Goal: Communication & Community: Answer question/provide support

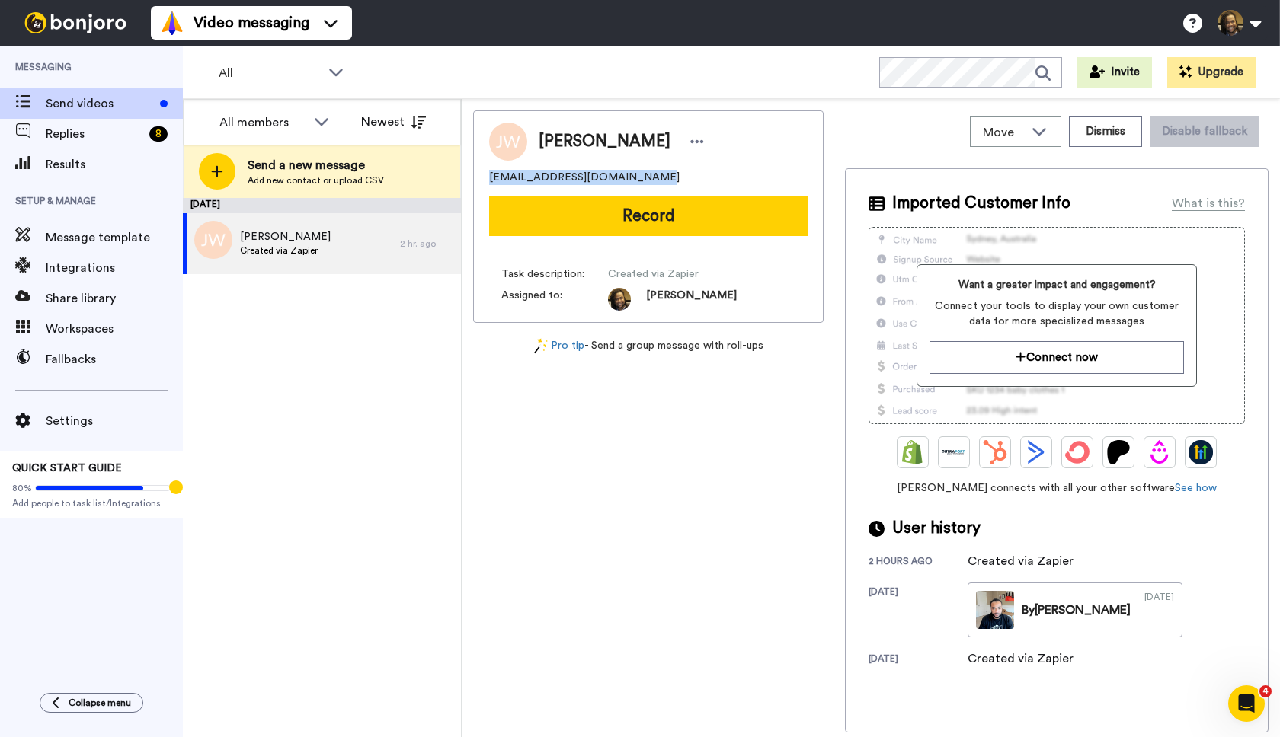
drag, startPoint x: 696, startPoint y: 180, endPoint x: 519, endPoint y: 174, distance: 177.6
click at [487, 180] on div "Jonathan White jonathanwhite1245@gmail.com Record Task description : Created vi…" at bounding box center [648, 216] width 350 height 213
copy span "jonathanwhite1245@gmail.com"
click at [690, 145] on icon at bounding box center [697, 141] width 14 height 15
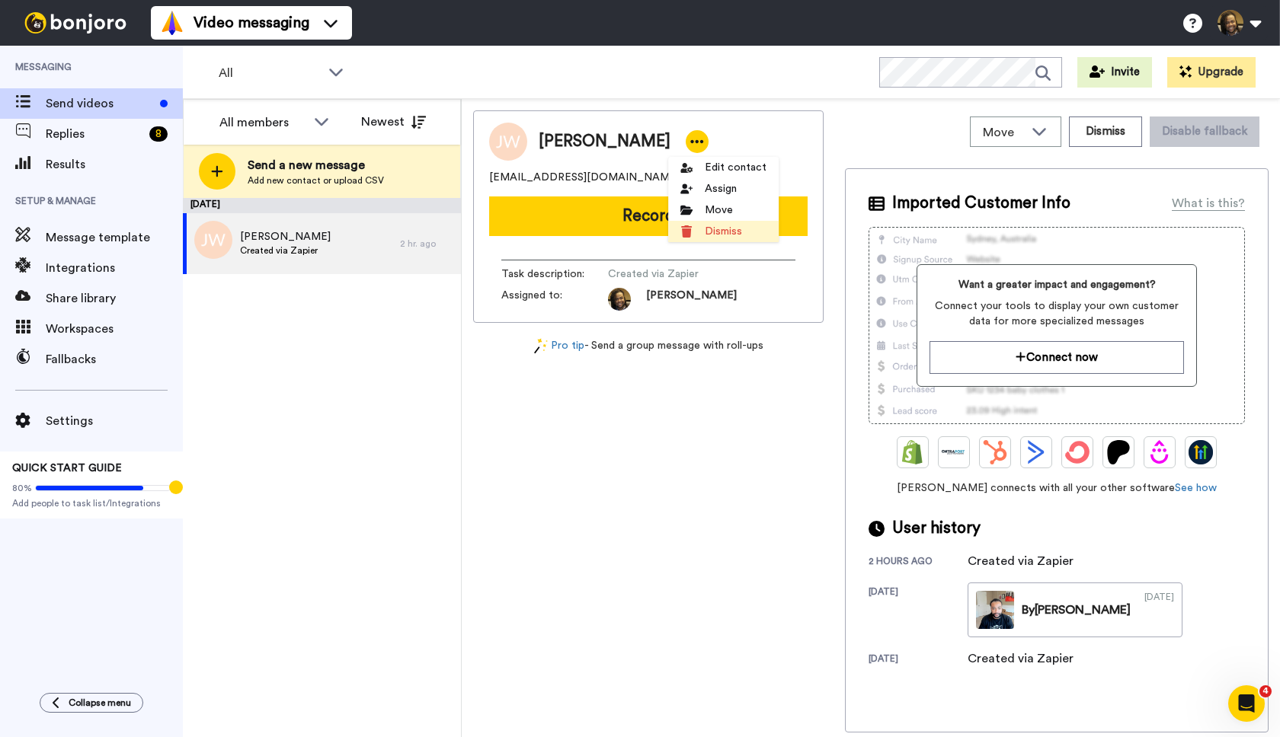
click at [722, 233] on li "Dismiss" at bounding box center [723, 231] width 110 height 21
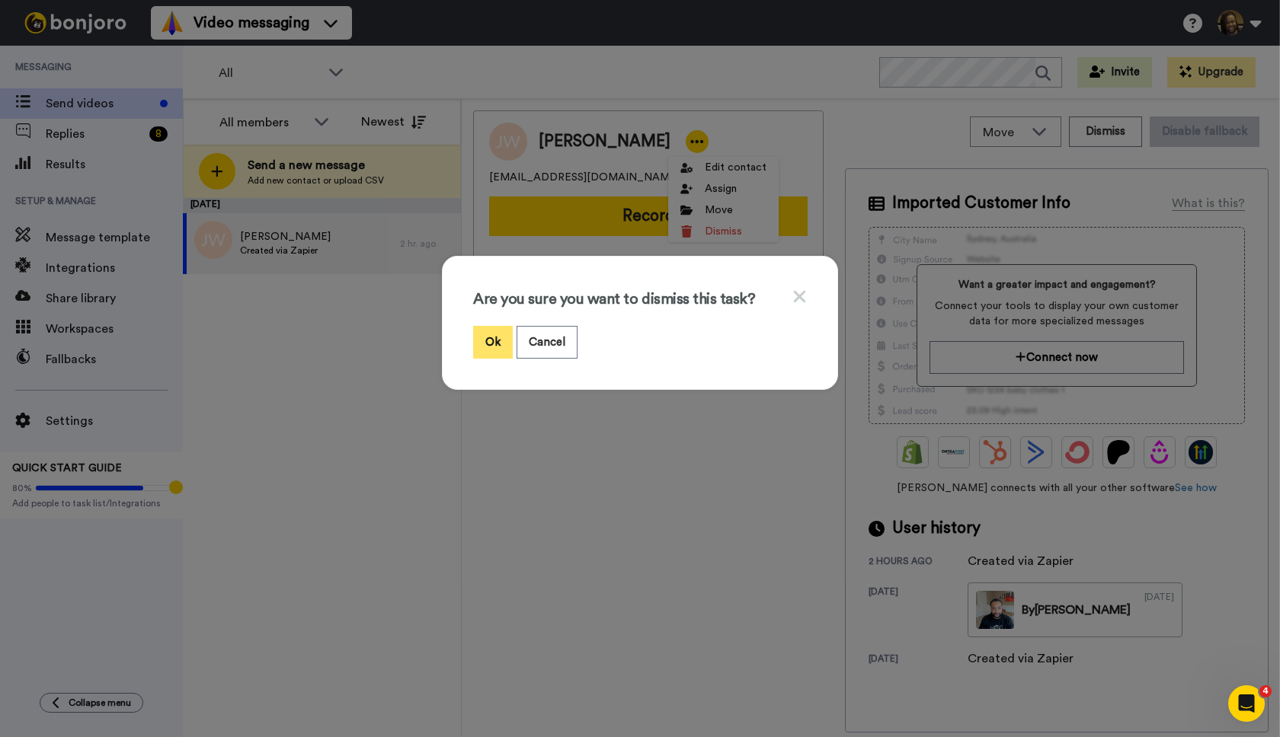
click at [478, 344] on button "Ok" at bounding box center [493, 342] width 40 height 33
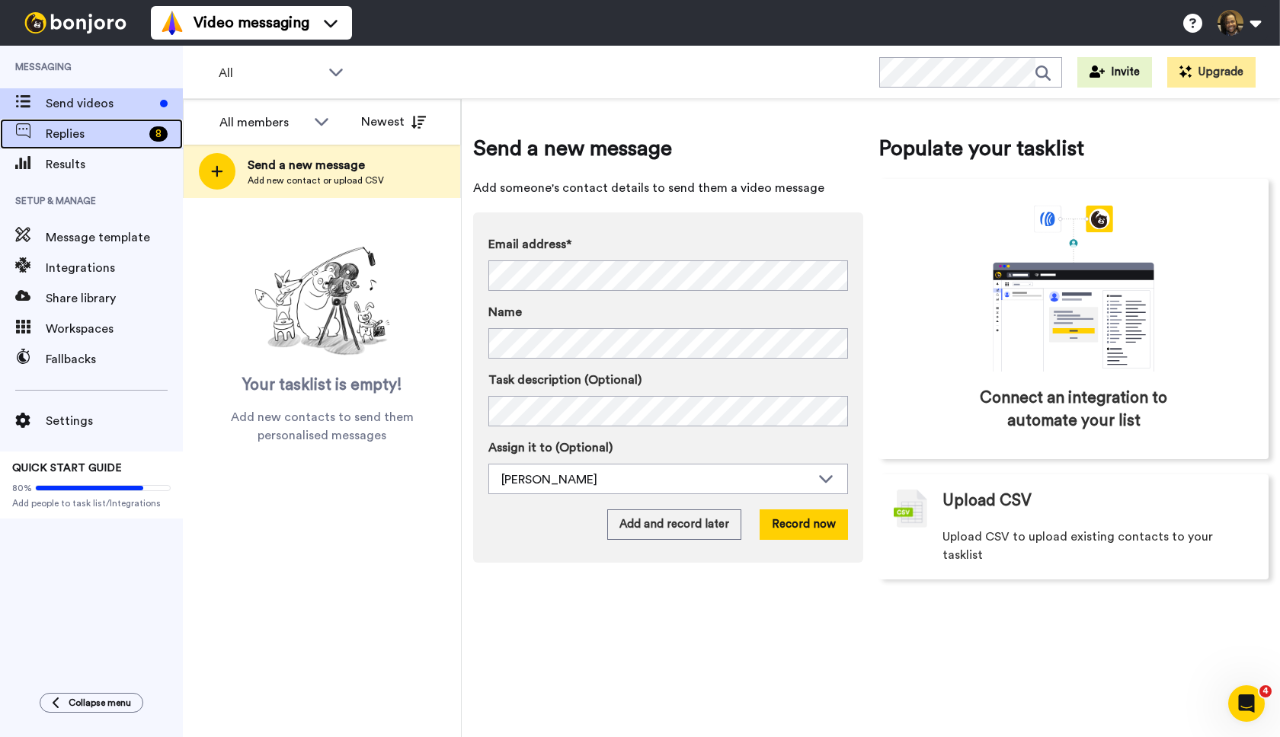
click at [123, 137] on span "Replies" at bounding box center [94, 134] width 97 height 18
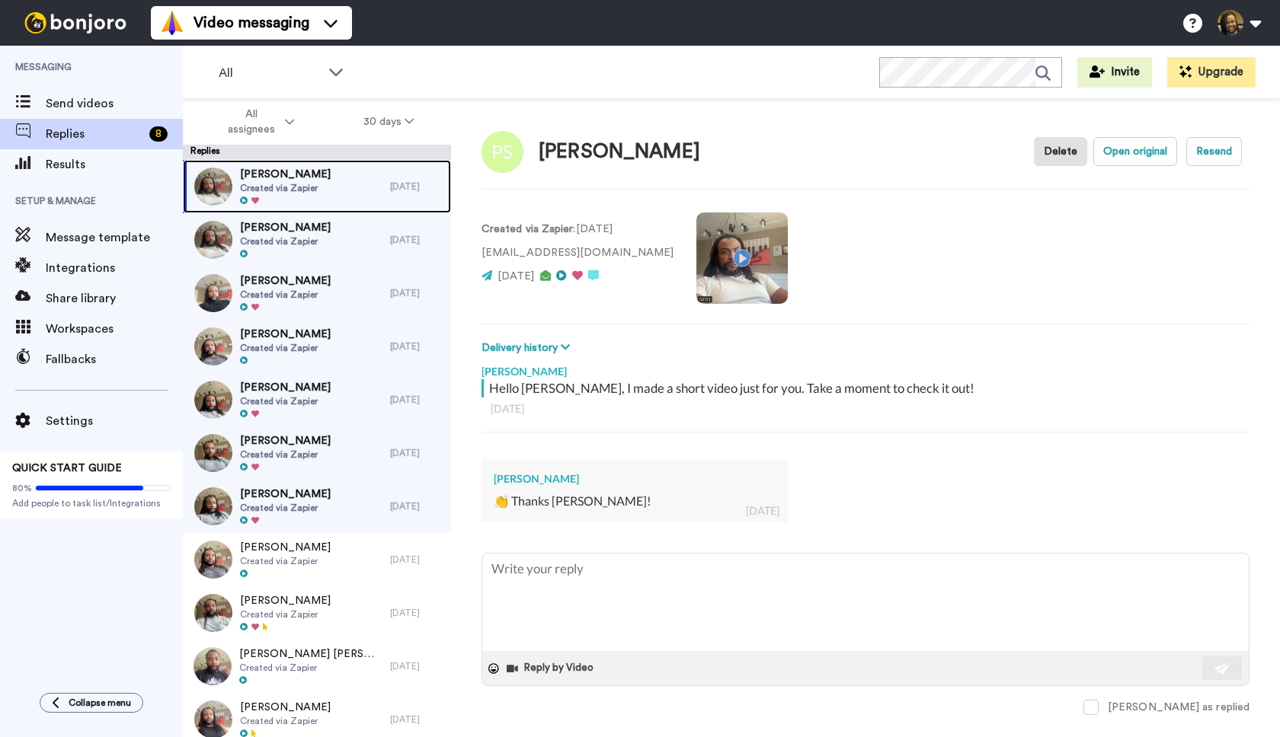
click at [349, 190] on div "Paul Samorano Created via Zapier" at bounding box center [286, 186] width 207 height 53
click at [1098, 711] on span at bounding box center [1090, 707] width 15 height 15
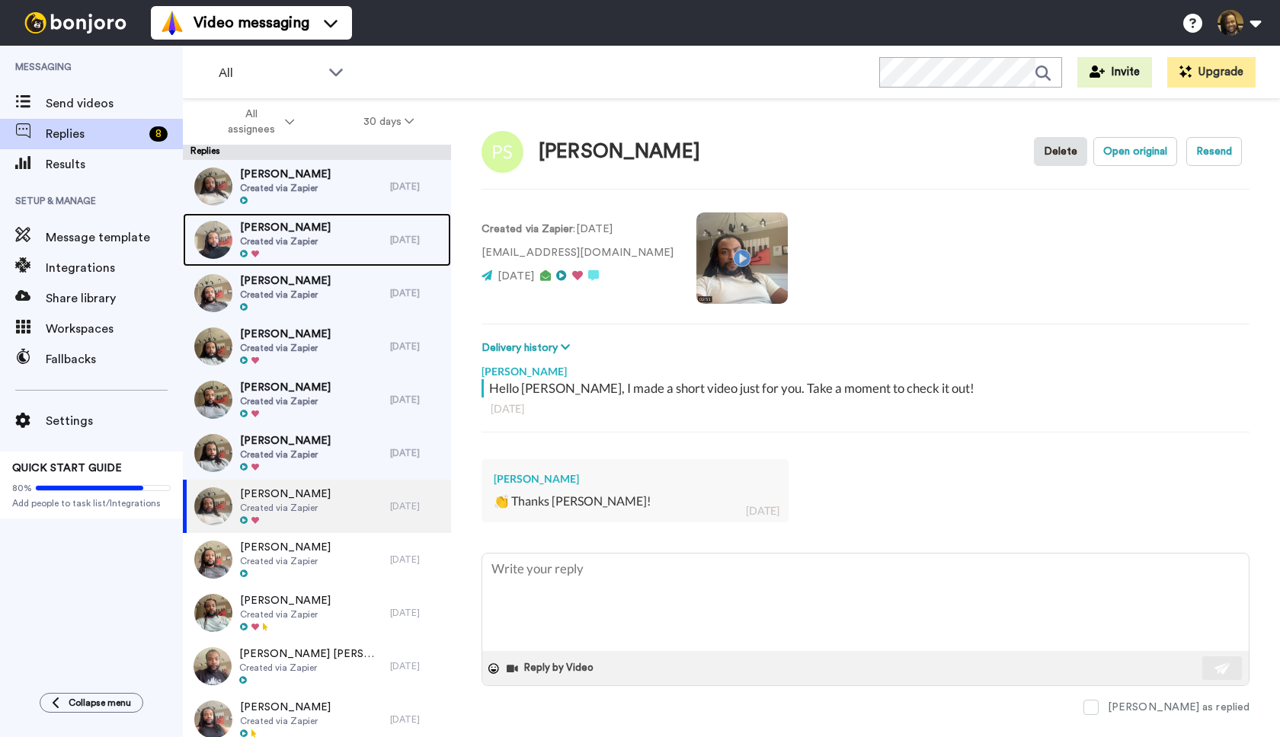
click at [299, 244] on span "Created via Zapier" at bounding box center [285, 241] width 91 height 12
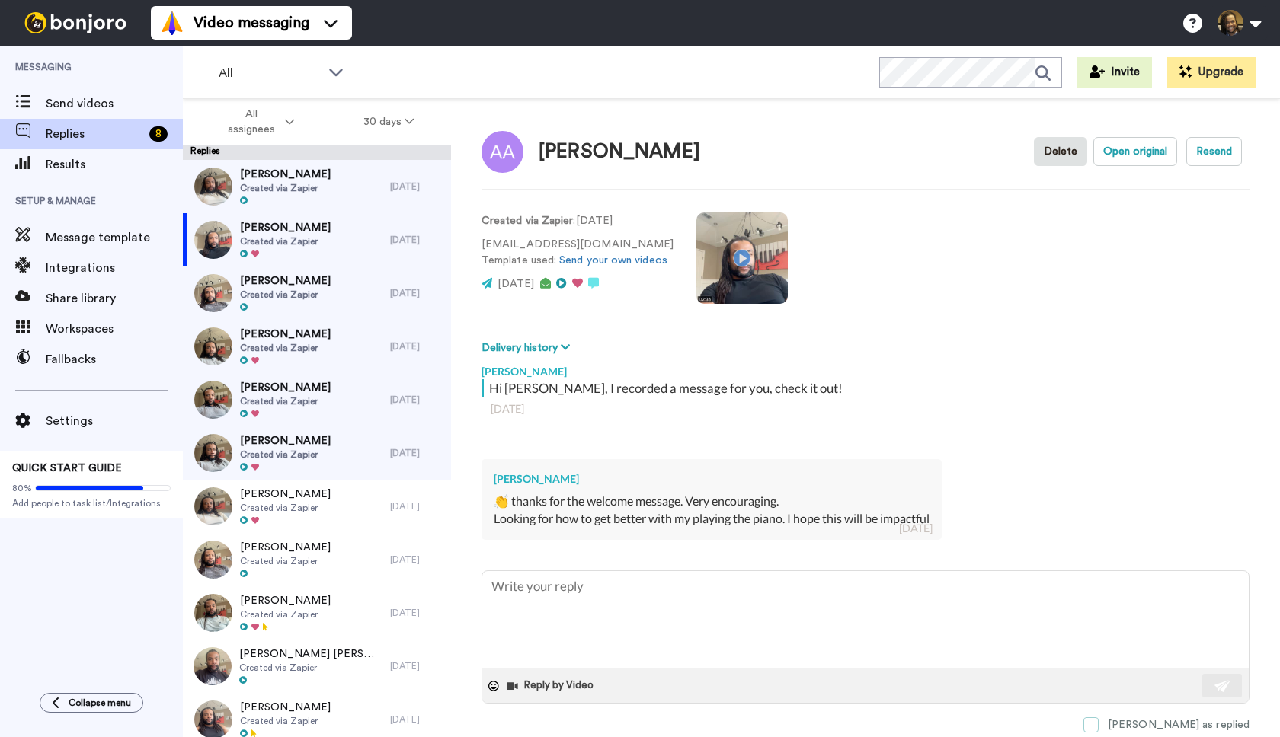
click at [1098, 722] on span at bounding box center [1090, 724] width 15 height 15
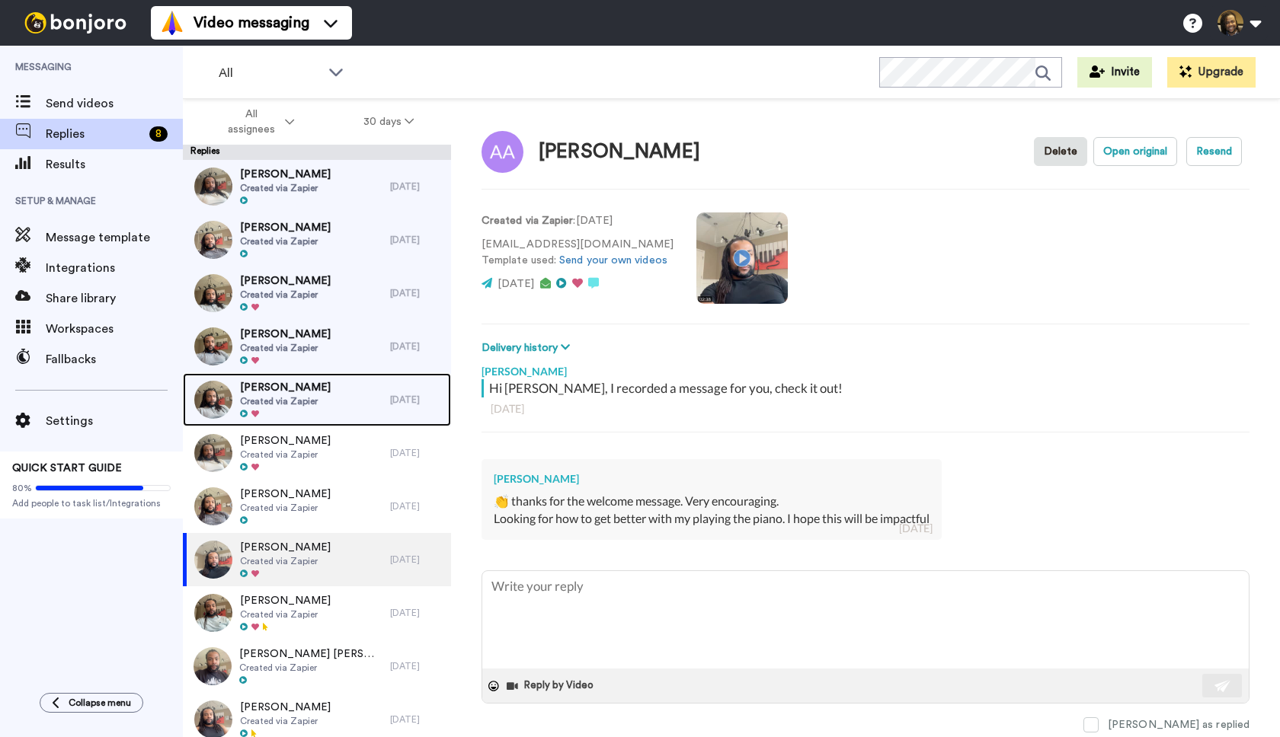
click at [304, 385] on span "Corey White" at bounding box center [285, 387] width 91 height 15
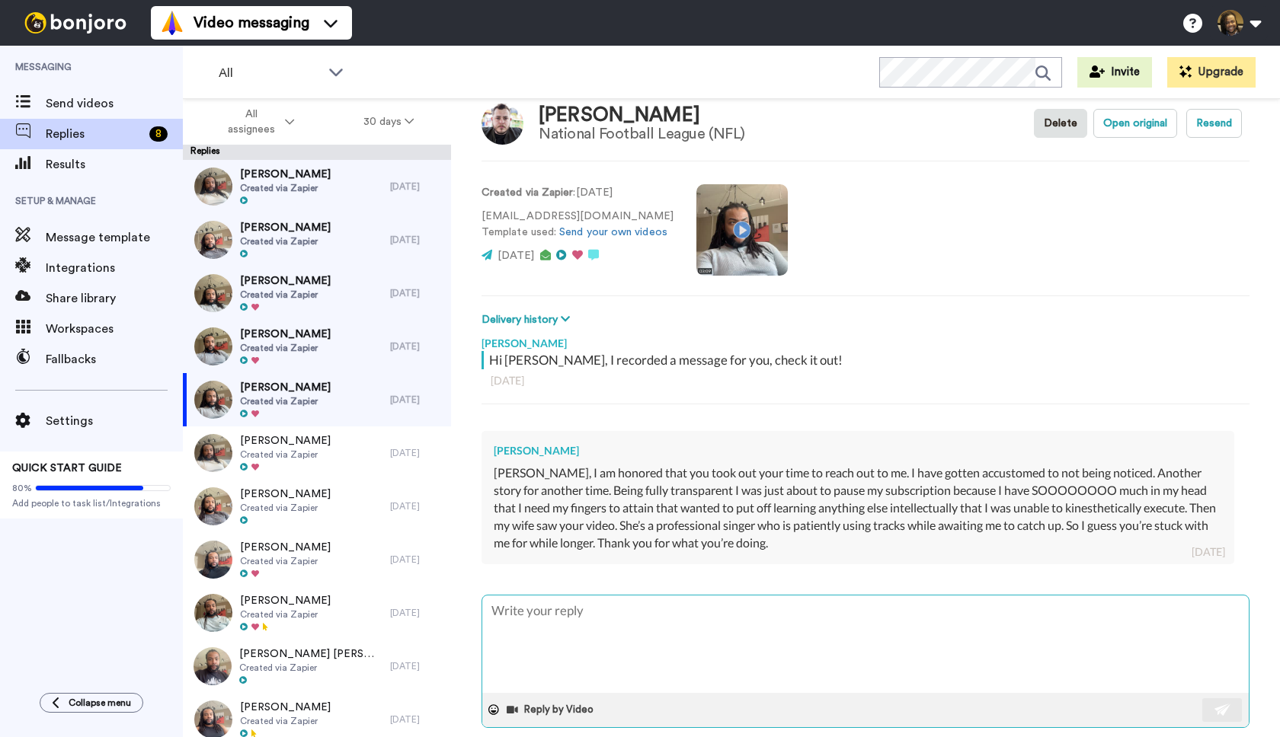
scroll to position [47, 0]
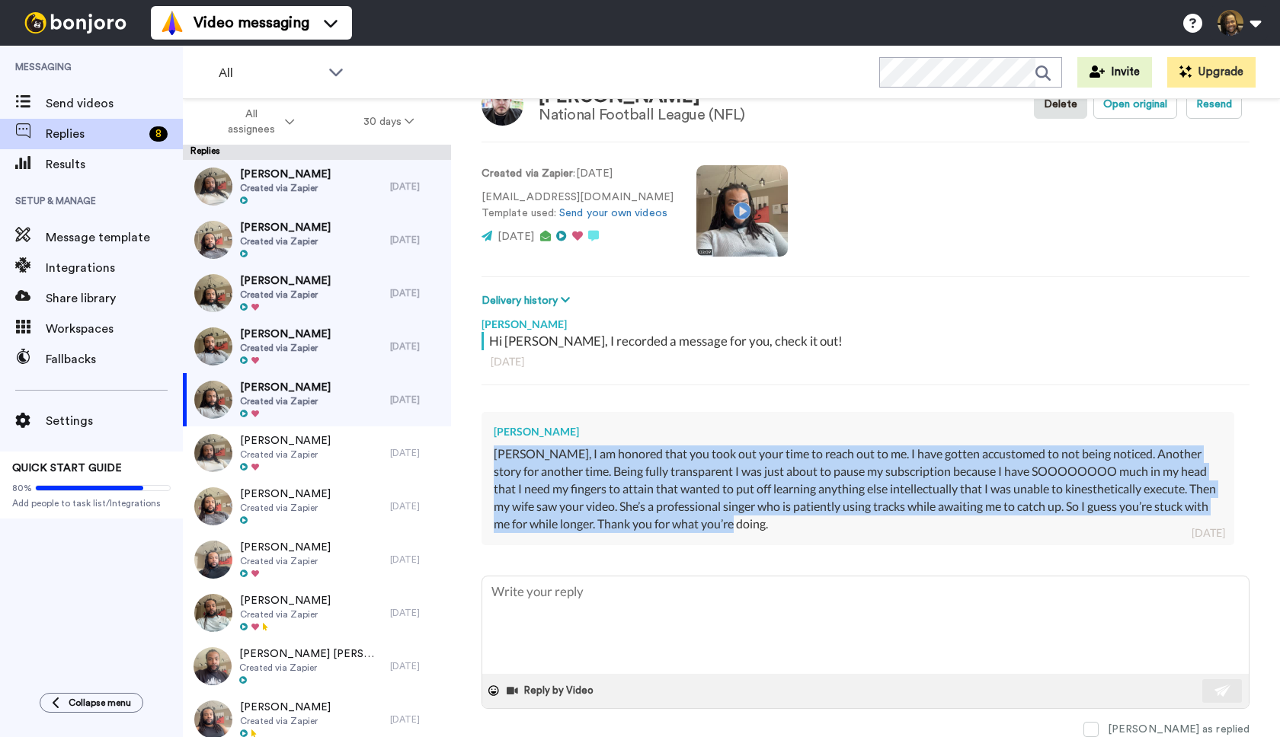
drag, startPoint x: 801, startPoint y: 519, endPoint x: 470, endPoint y: 459, distance: 336.0
click at [470, 459] on div "Corey White National Football League (NFL) Delete Open original Resend Created …" at bounding box center [865, 445] width 829 height 692
copy div "Warren, I am honored that you took out your time to reach out to me. I have got…"
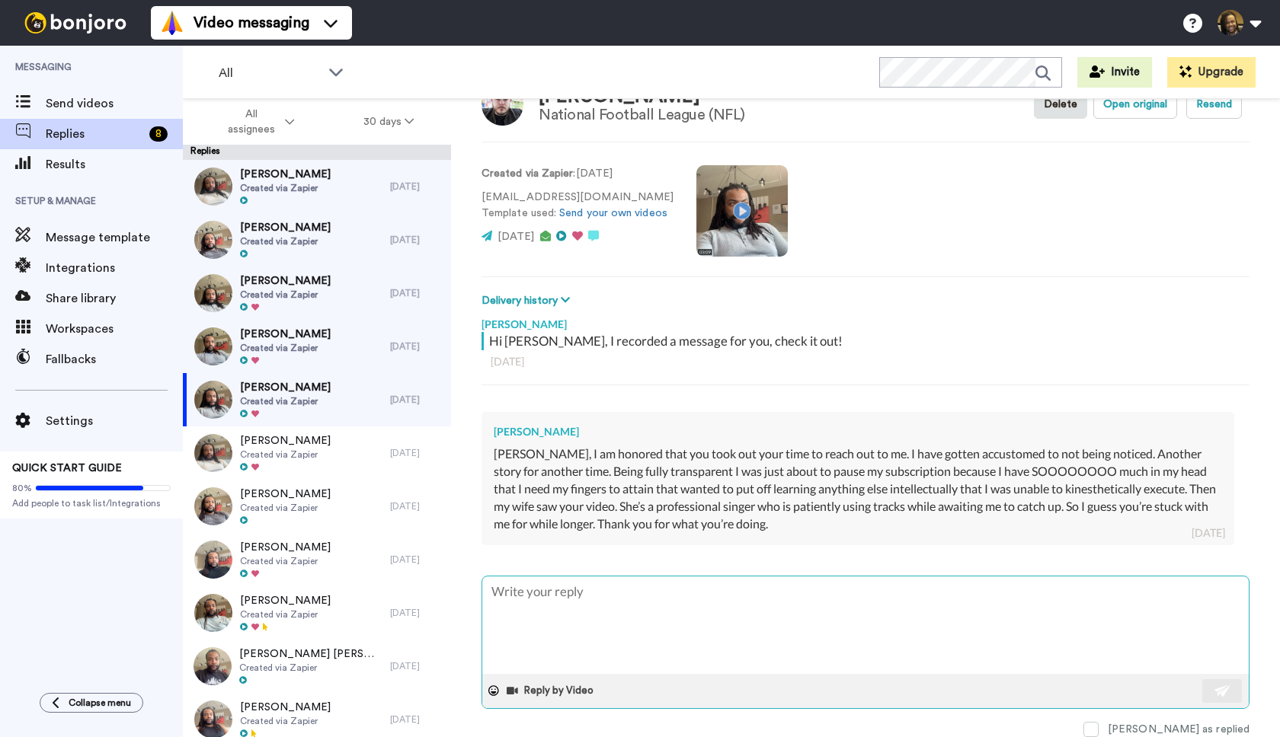
click at [539, 615] on textarea at bounding box center [865, 625] width 766 height 97
paste textarea "I really appreciate you sharing that with me. Trust me, I know what it’s like t…"
type textarea "x"
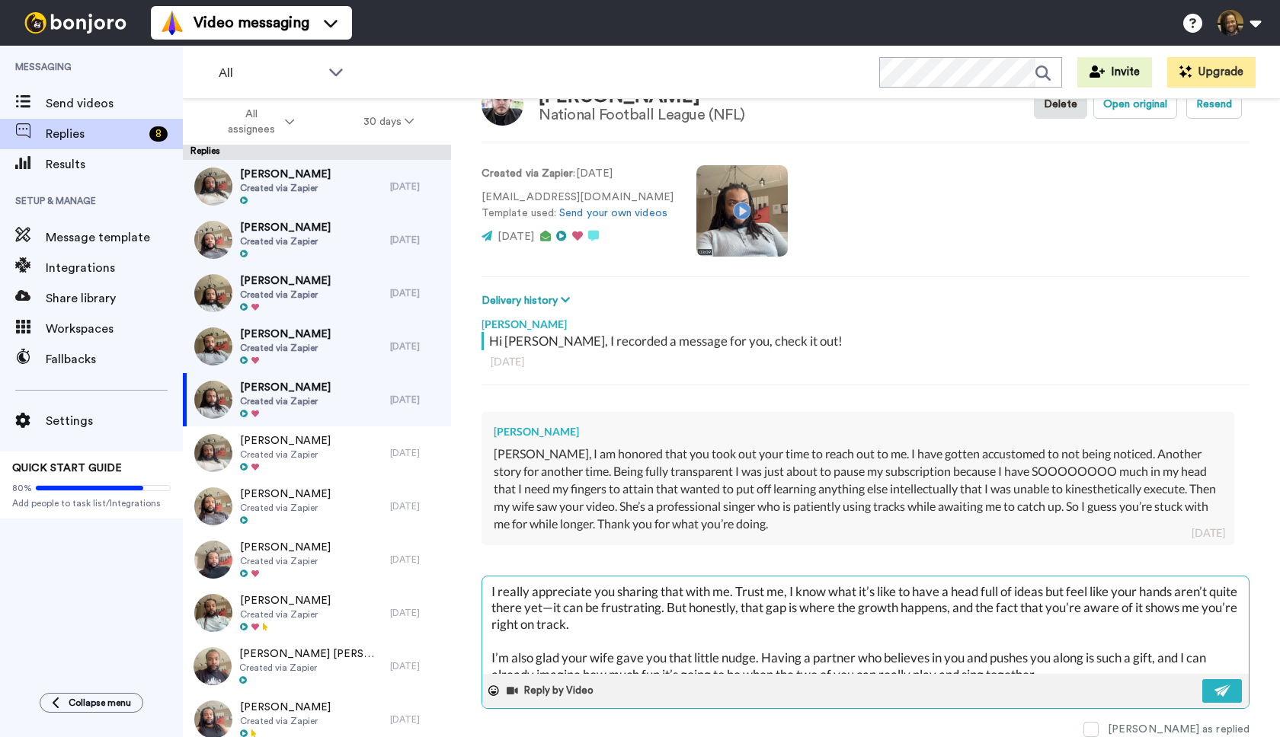
scroll to position [75, 0]
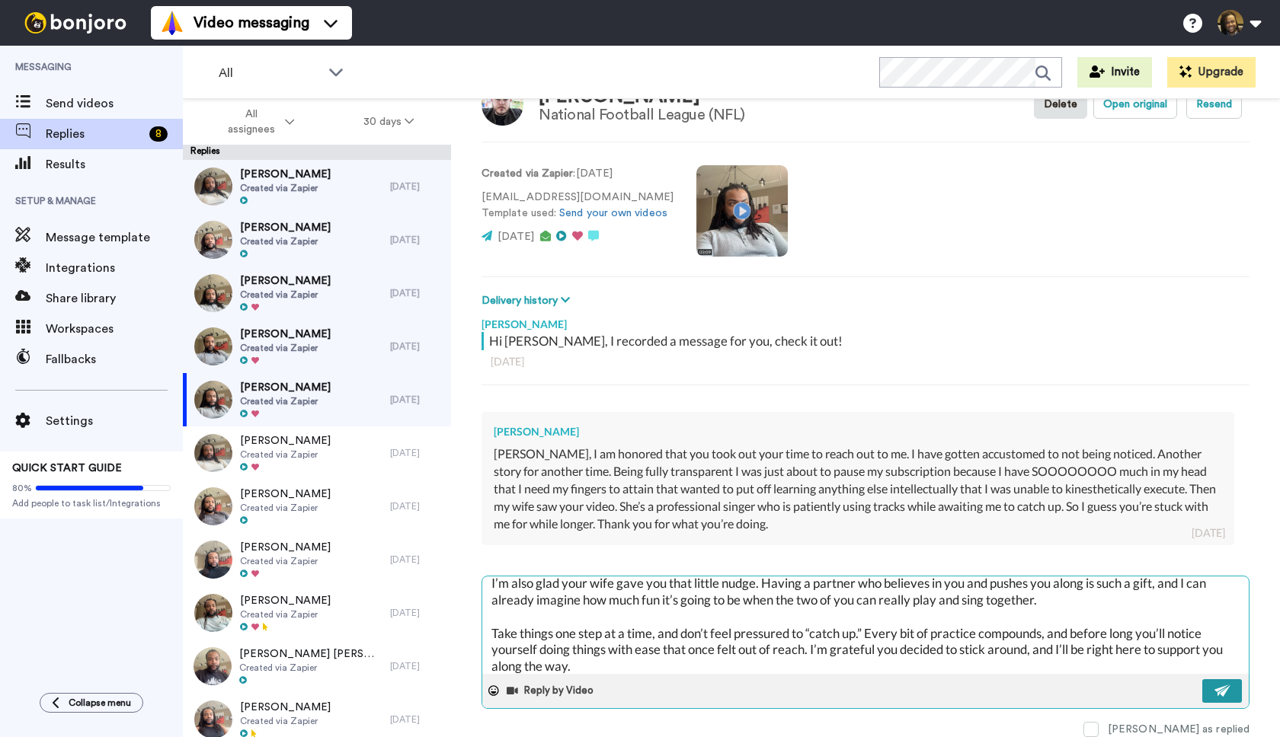
type textarea "I really appreciate you sharing that with me. Trust me, I know what it’s like t…"
click at [1216, 689] on img at bounding box center [1222, 691] width 17 height 12
type textarea "x"
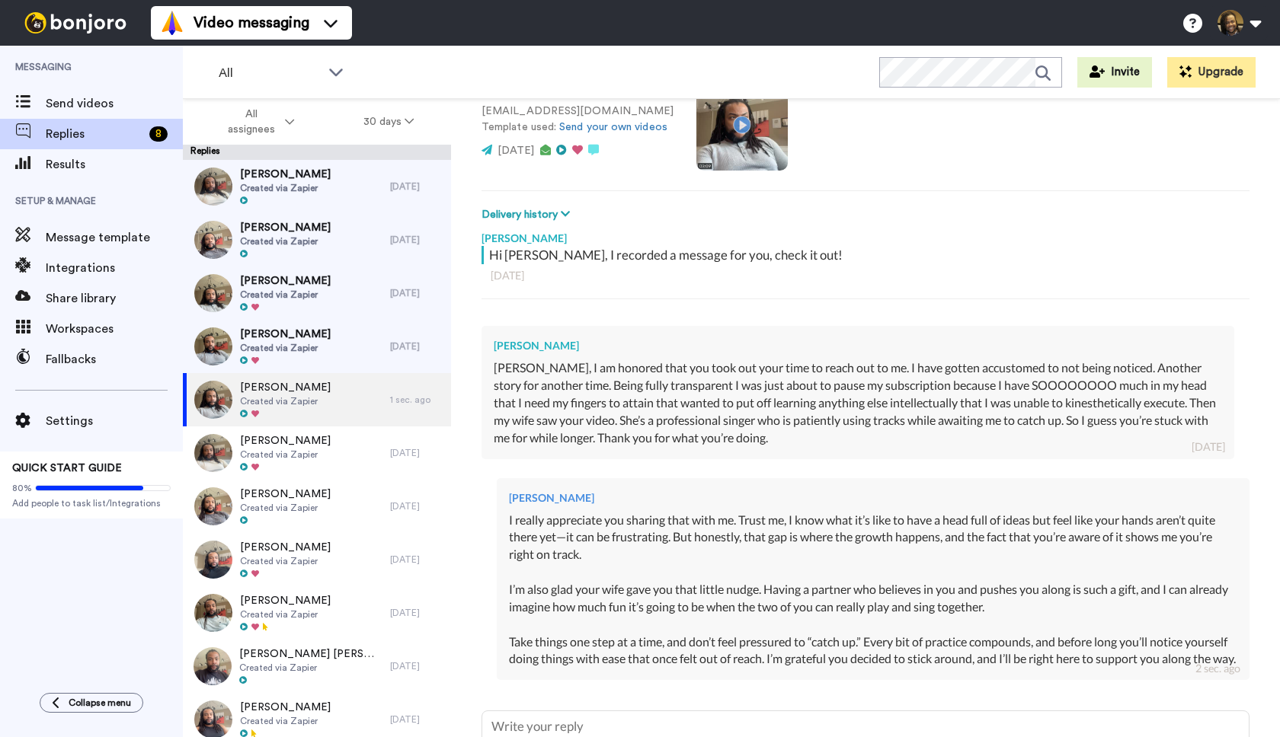
scroll to position [286, 0]
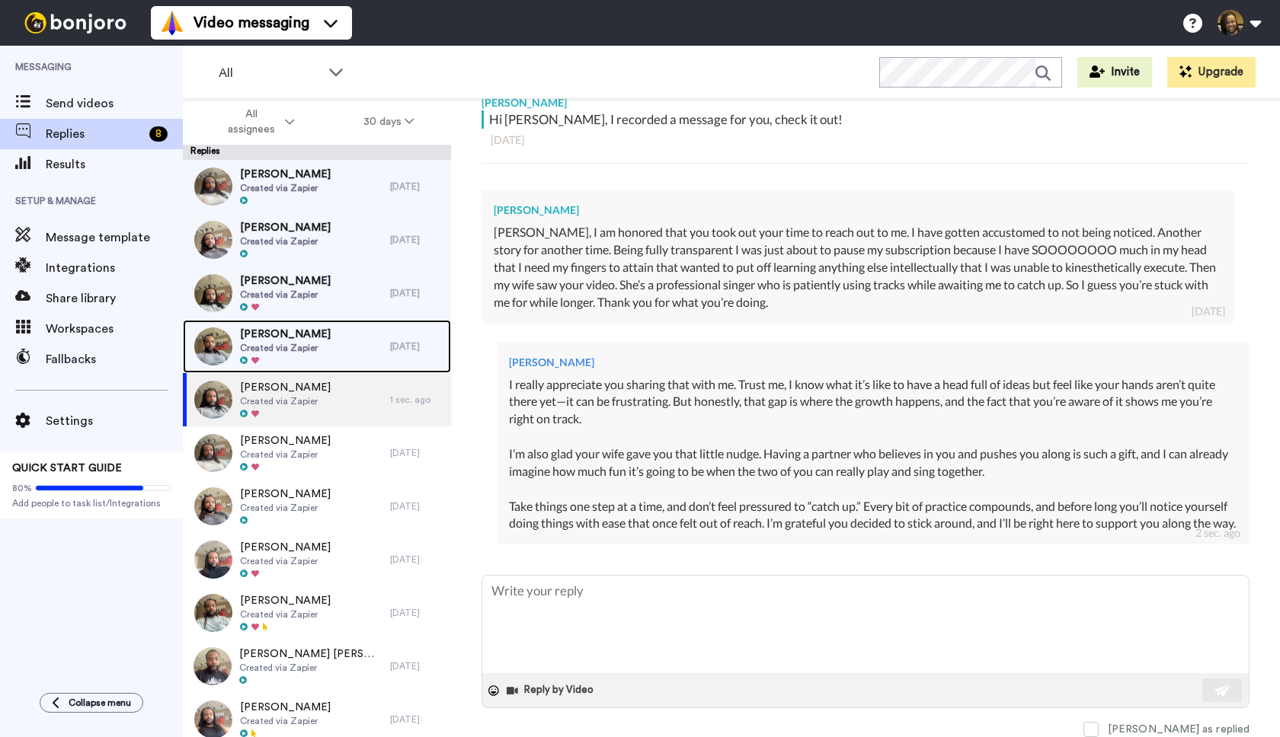
click at [321, 354] on div "Nehemy Gitau Created via Zapier" at bounding box center [286, 346] width 207 height 53
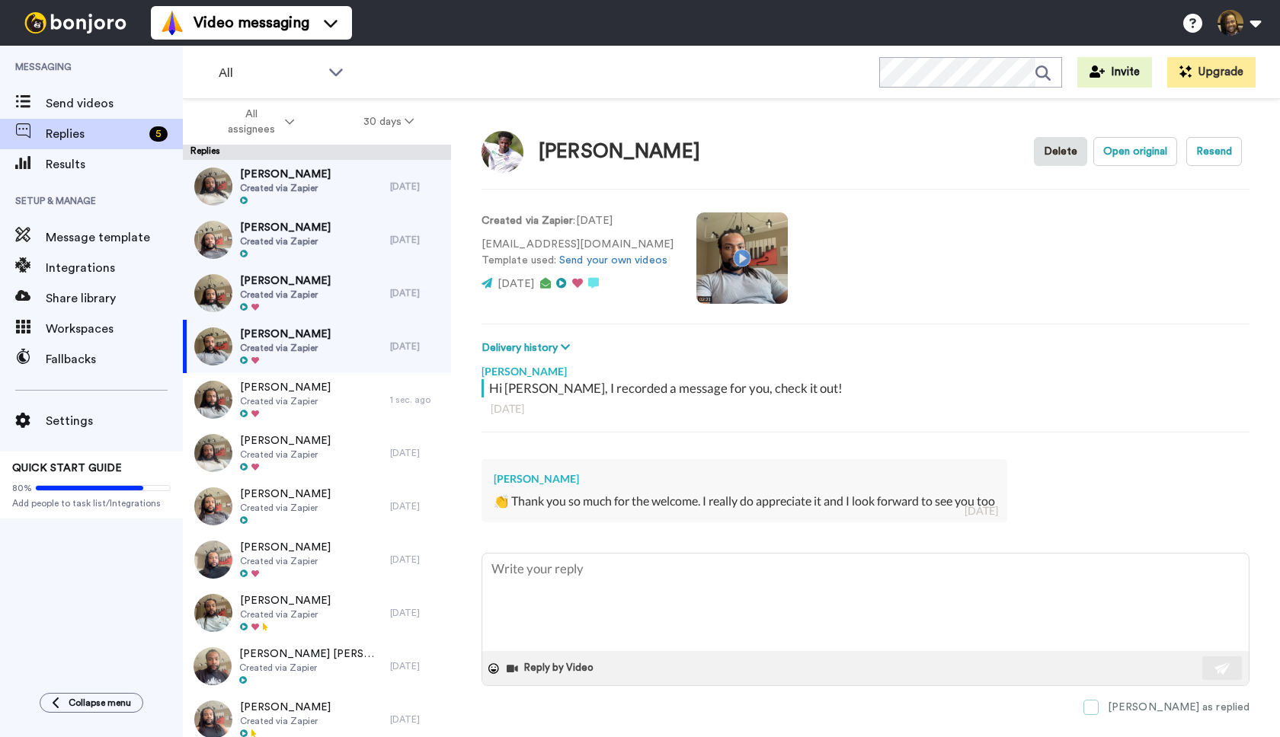
click at [1098, 703] on span at bounding box center [1090, 707] width 15 height 15
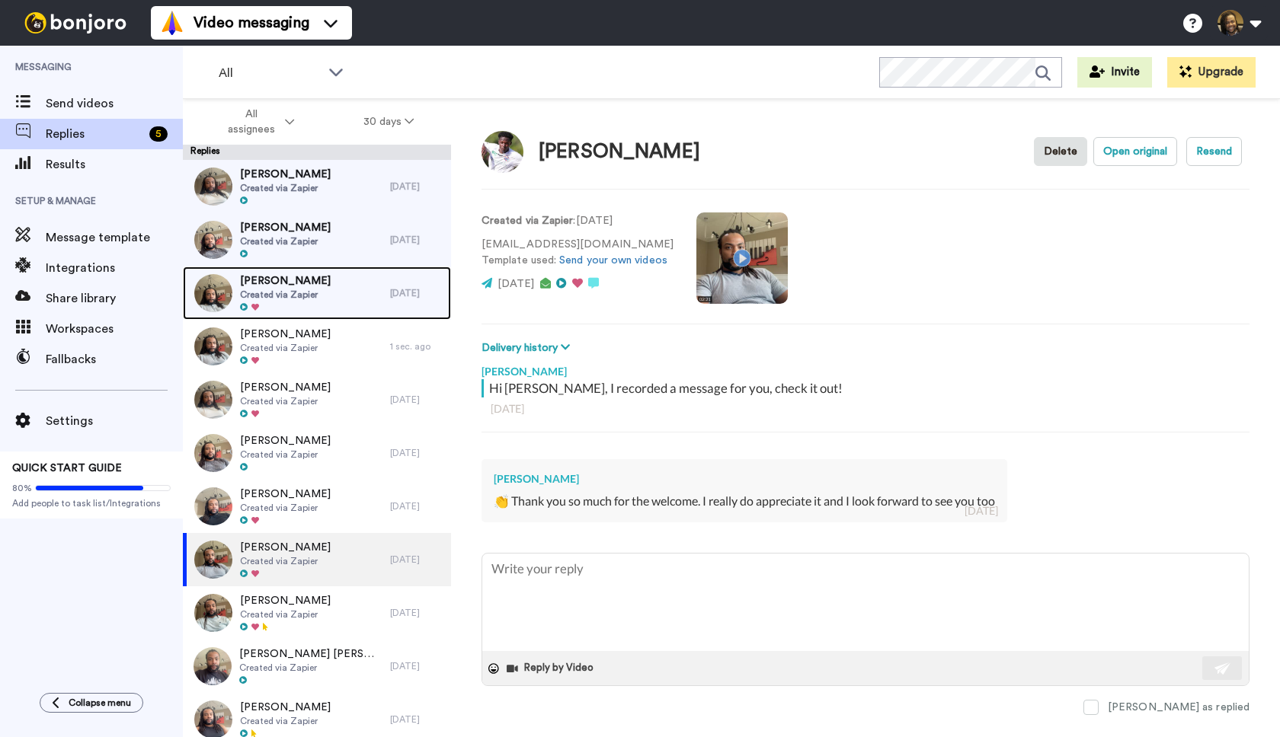
click at [328, 296] on div "Alex Lodge Created via Zapier" at bounding box center [286, 293] width 207 height 53
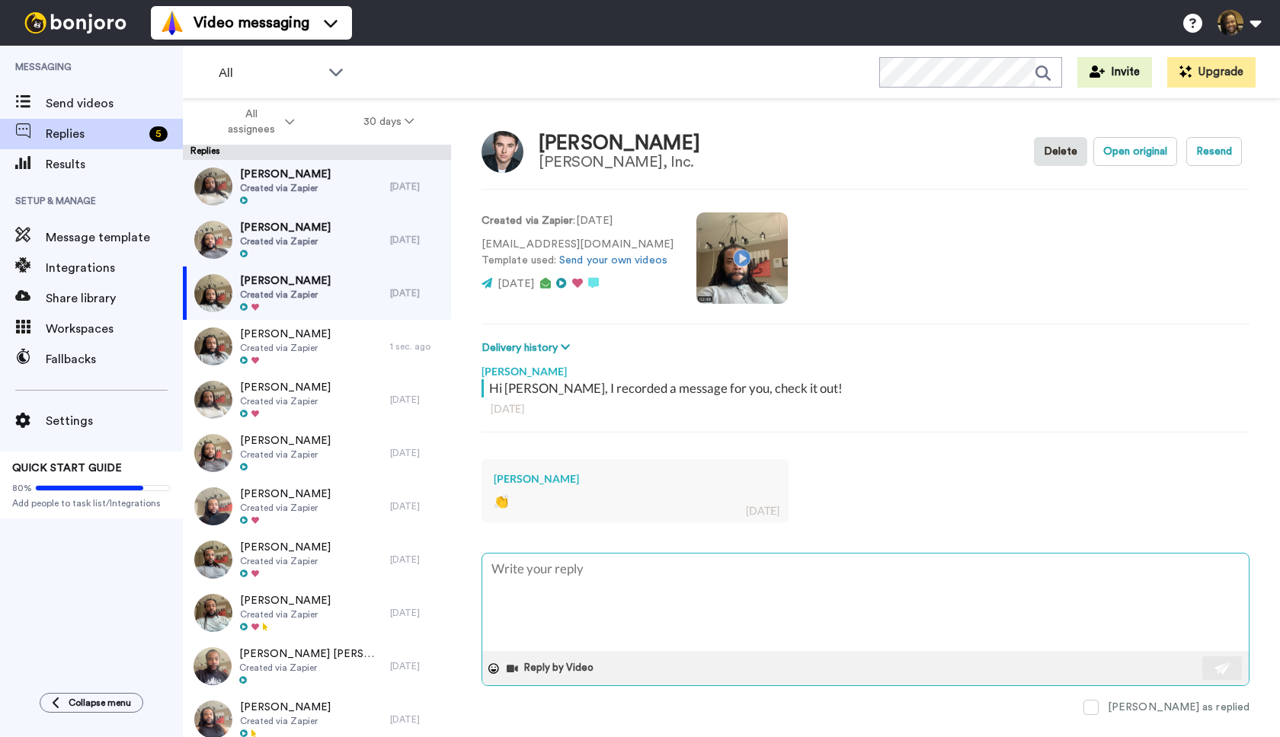
drag, startPoint x: 1155, startPoint y: 710, endPoint x: 1079, endPoint y: 663, distance: 89.6
click at [1098, 710] on span at bounding box center [1090, 707] width 15 height 15
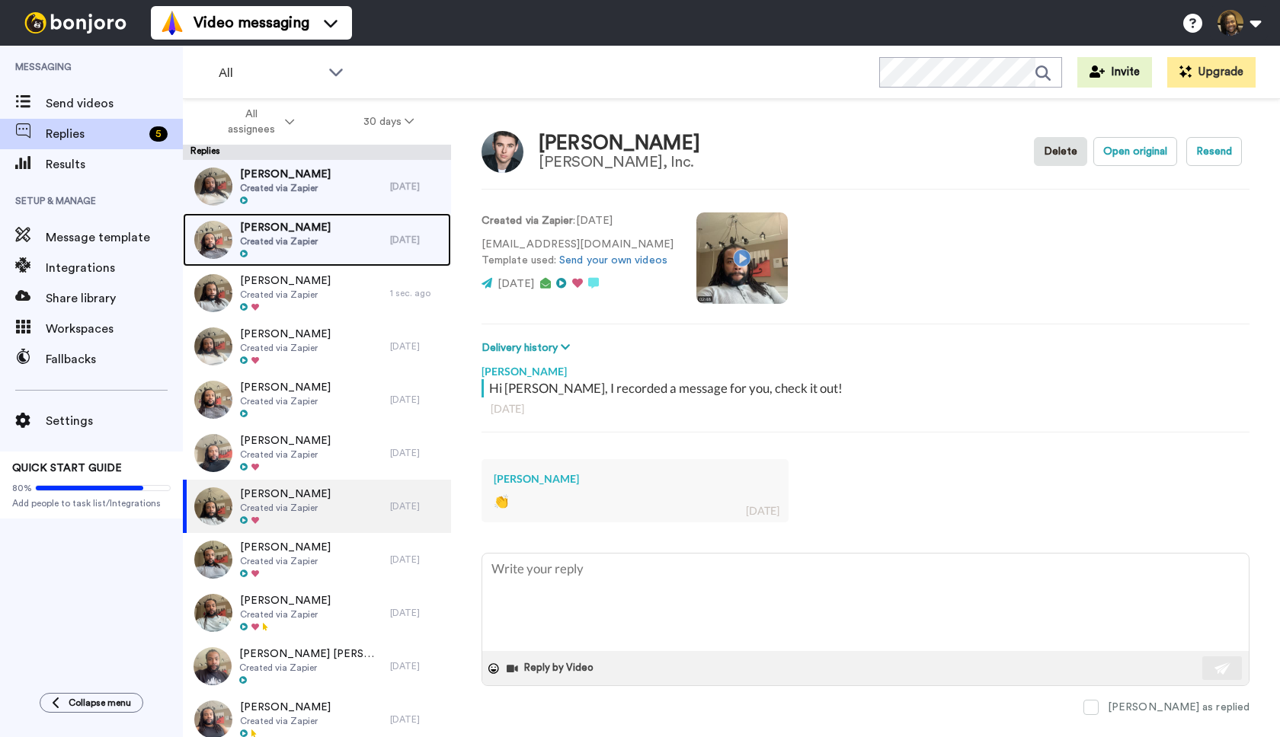
click at [323, 244] on div "Bismark Anokye Created via Zapier" at bounding box center [286, 239] width 207 height 53
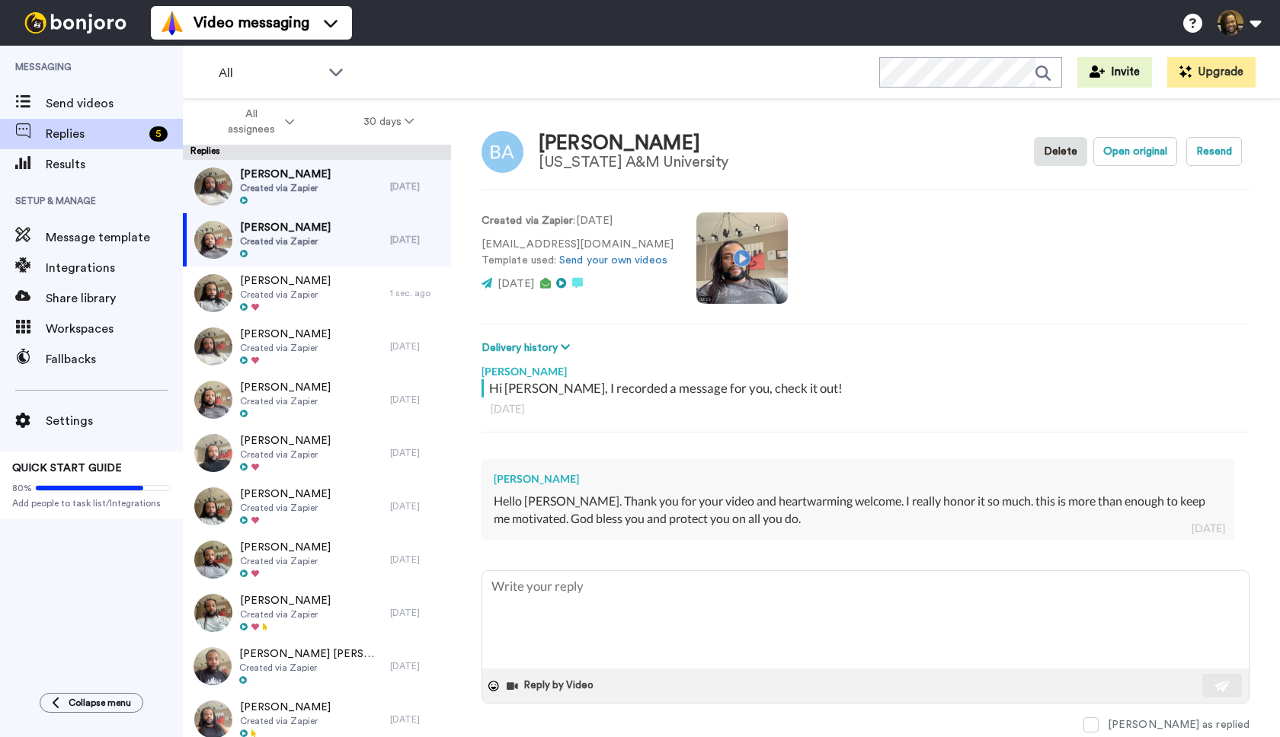
drag, startPoint x: 1159, startPoint y: 721, endPoint x: 1115, endPoint y: 706, distance: 46.5
click at [1098, 721] on span at bounding box center [1090, 724] width 15 height 15
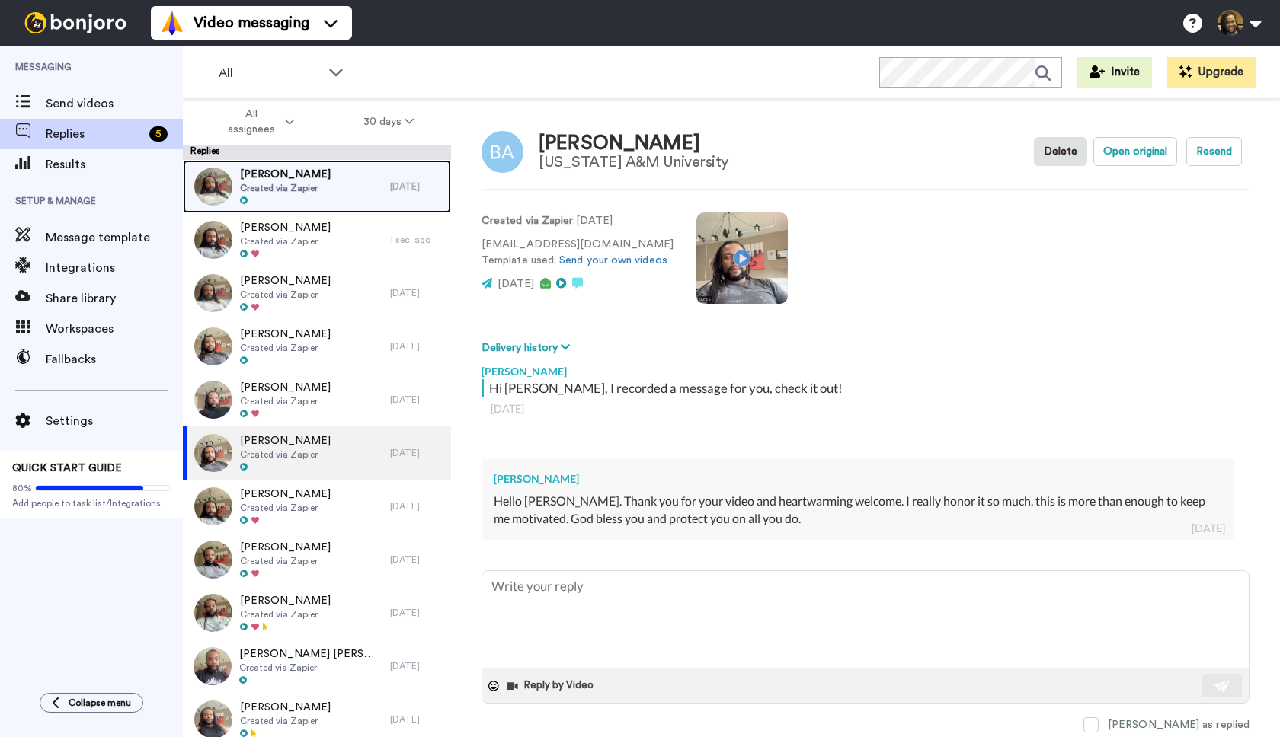
click at [336, 193] on div "Garth Jacobs Created via Zapier" at bounding box center [286, 186] width 207 height 53
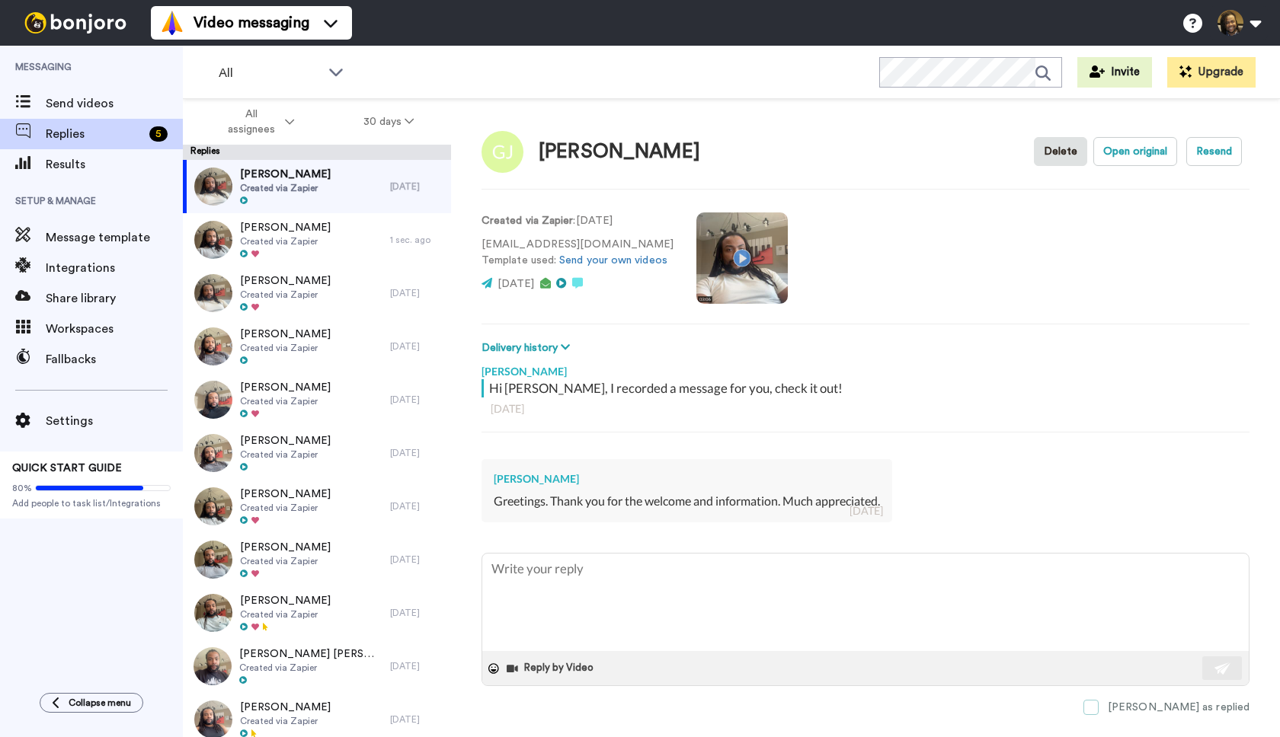
click at [1098, 706] on span at bounding box center [1090, 707] width 15 height 15
type textarea "x"
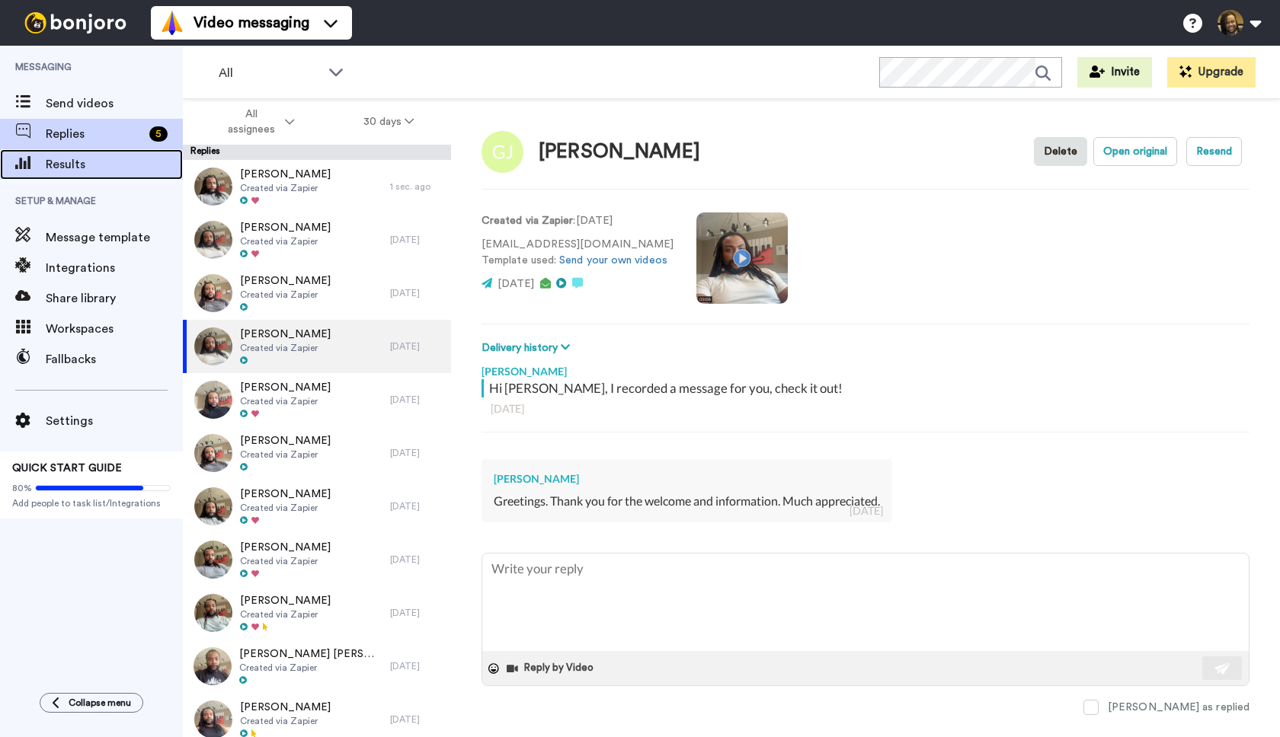
click at [94, 173] on span "Results" at bounding box center [114, 164] width 137 height 18
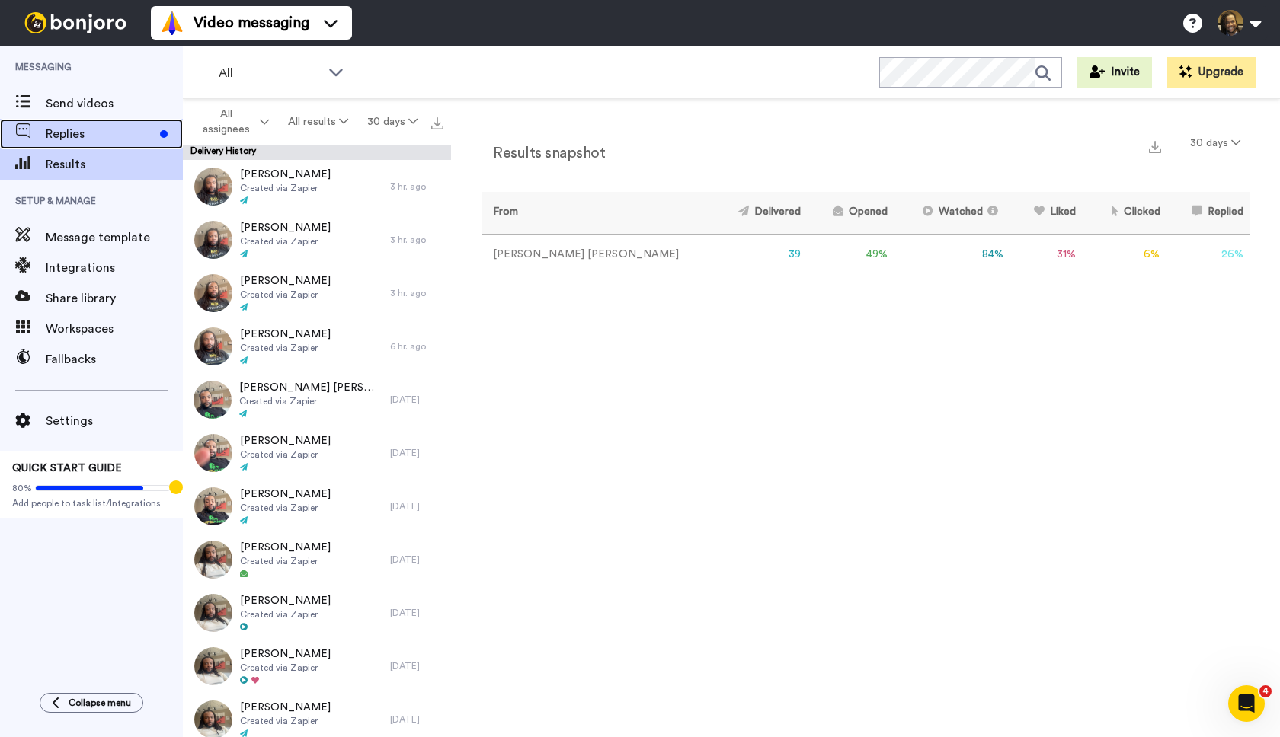
click at [115, 131] on span "Replies" at bounding box center [100, 134] width 108 height 18
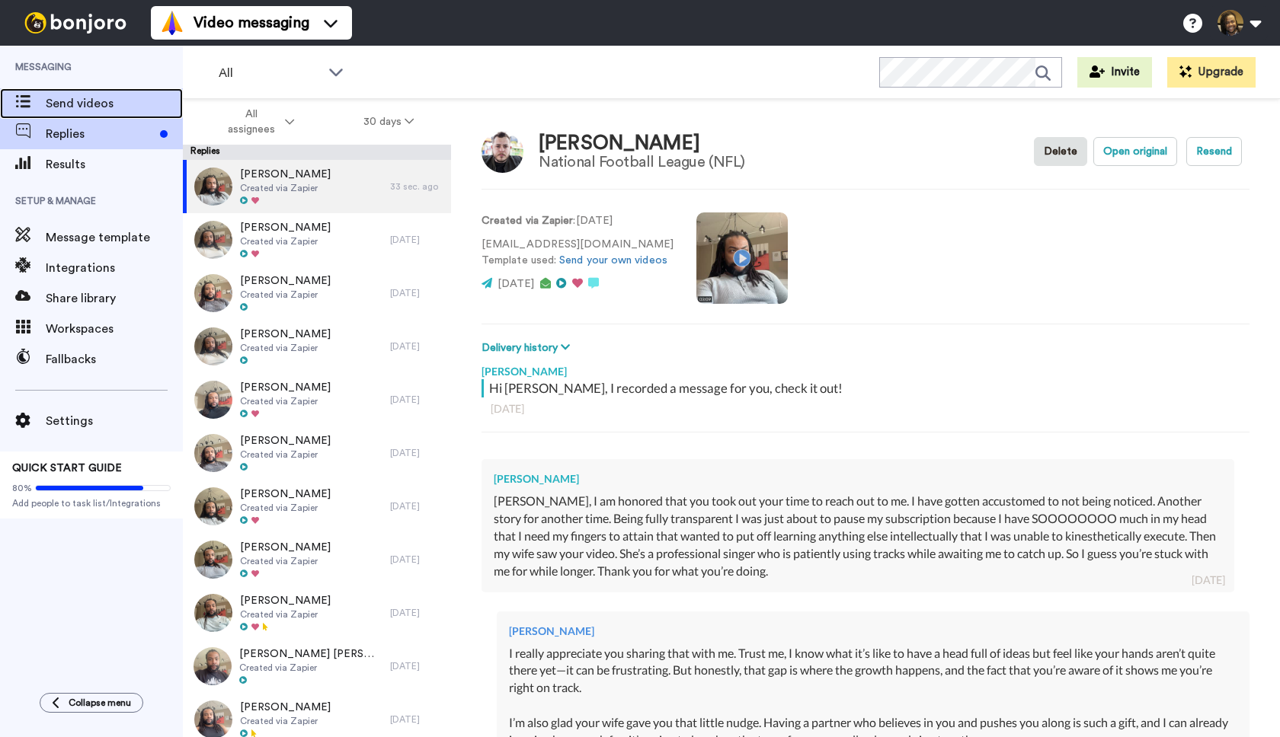
click at [106, 100] on span "Send videos" at bounding box center [114, 103] width 137 height 18
